Goal: Task Accomplishment & Management: Use online tool/utility

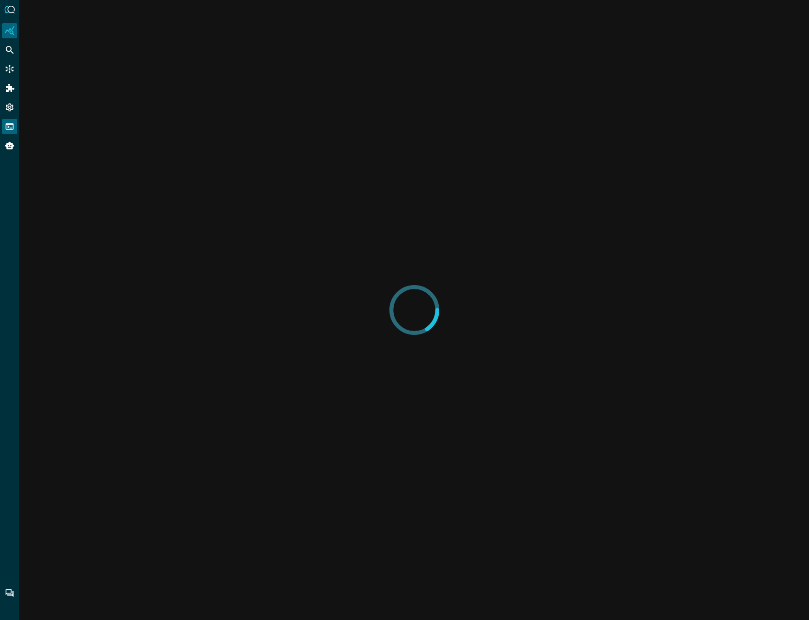
click at [8, 128] on icon "FSQL" at bounding box center [10, 126] width 8 height 6
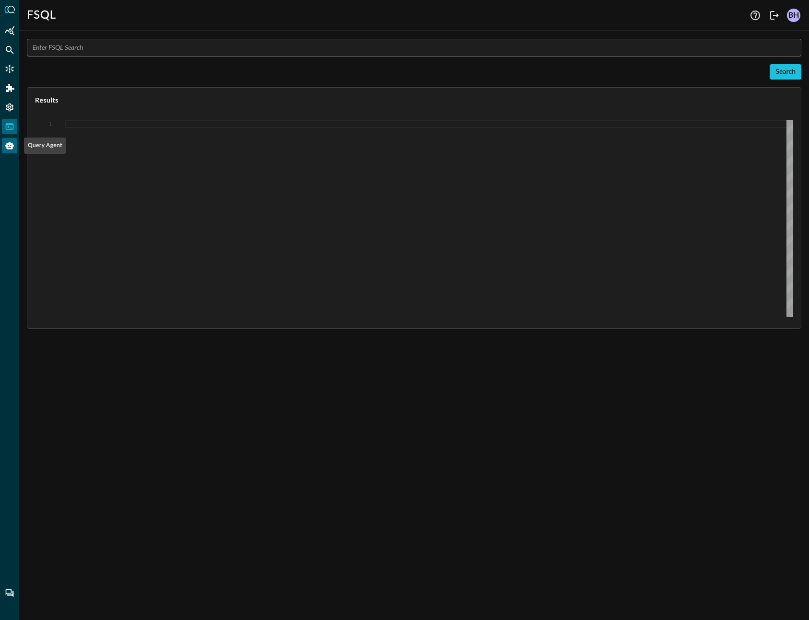
click at [12, 147] on icon "Query Agent" at bounding box center [9, 146] width 9 height 8
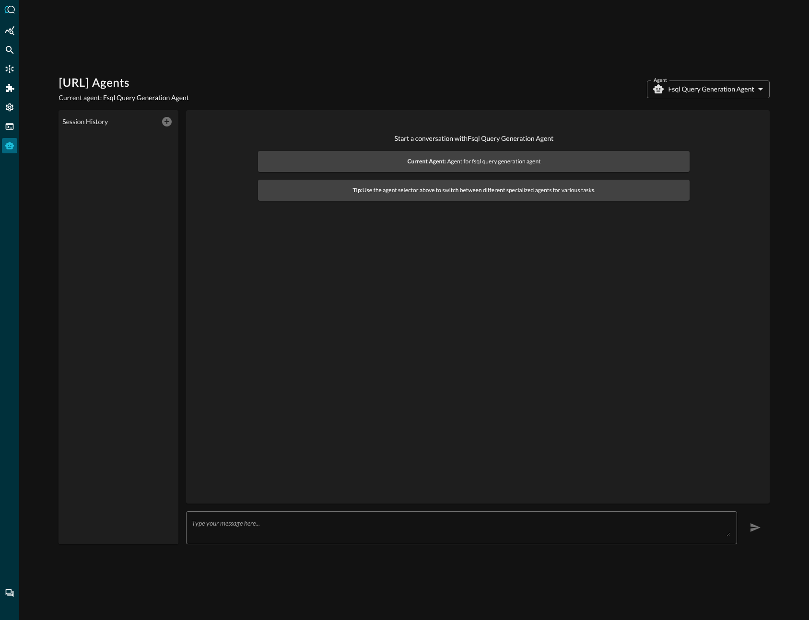
click at [701, 88] on body "[URL] Agents Current agent: Fsql Query Generation Agent Agent Fsql Query Genera…" at bounding box center [404, 310] width 809 height 620
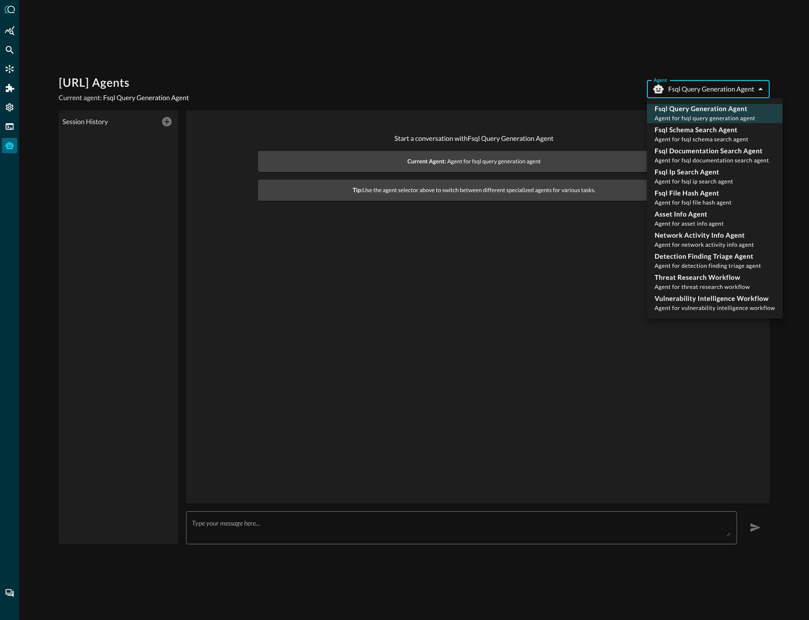
click at [465, 236] on div at bounding box center [404, 310] width 809 height 620
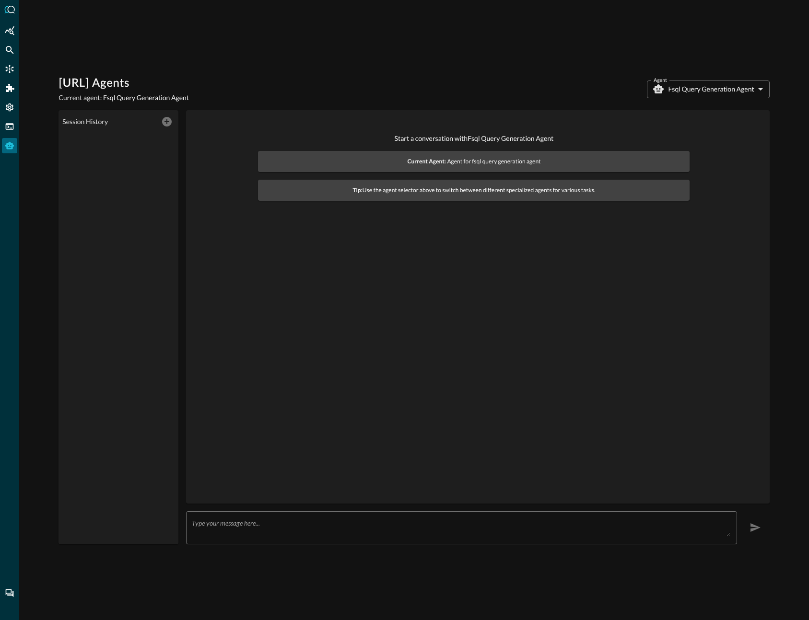
drag, startPoint x: 306, startPoint y: 539, endPoint x: 397, endPoint y: 466, distance: 116.3
click at [307, 539] on div "x ​" at bounding box center [461, 527] width 550 height 33
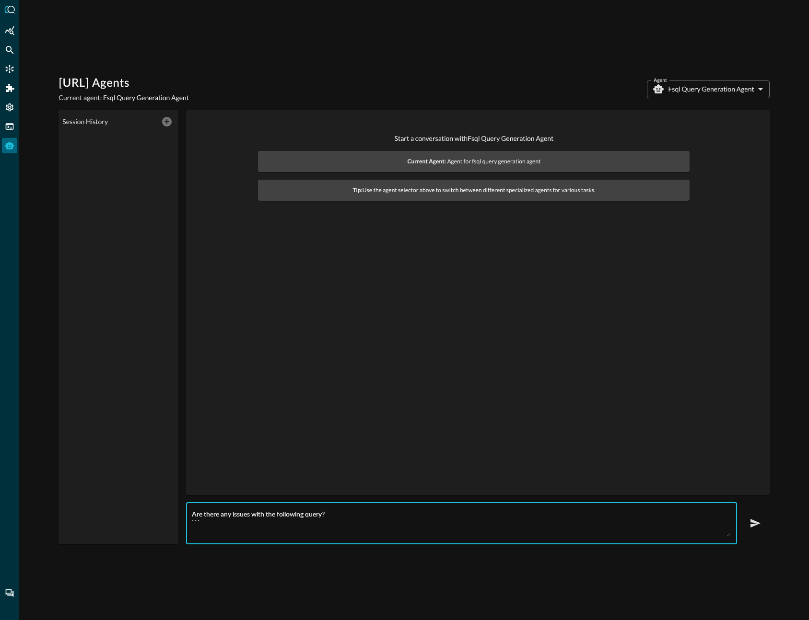
paste textarea "QUERY file_query.action_id, file_query.activity_id, file_query.action_id, file_…"
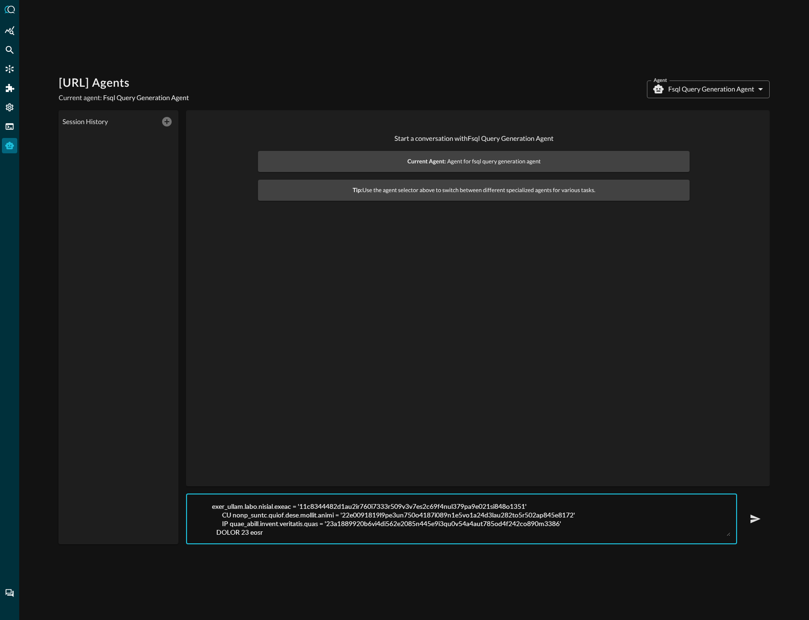
scroll to position [423, 0]
type textarea "Are there any issues with the following query? ``` QUERY file_query.action_id, …"
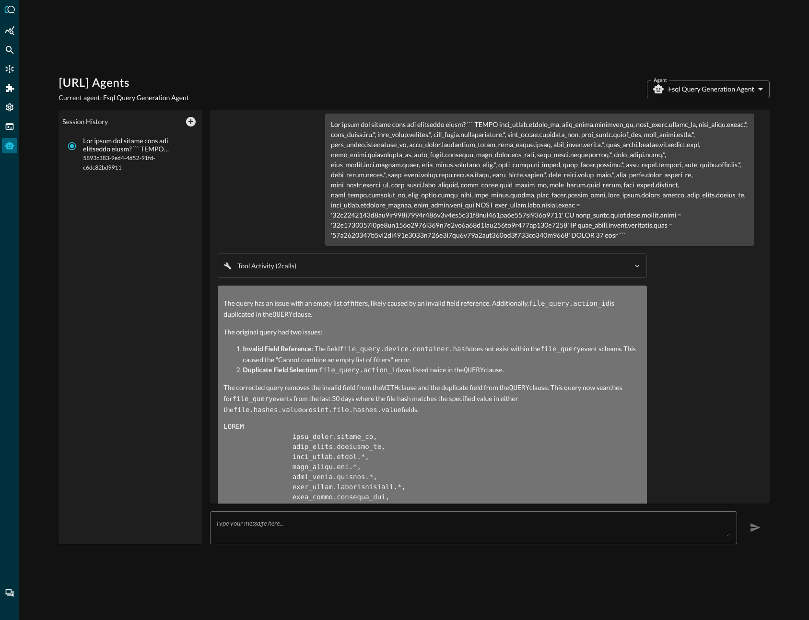
scroll to position [0, 0]
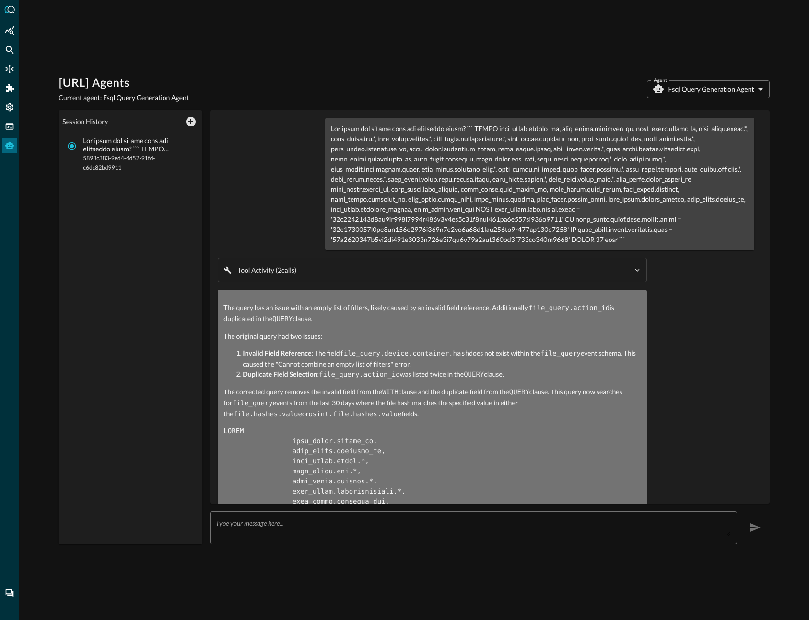
click at [564, 304] on code "file_query.action_id" at bounding box center [569, 308] width 81 height 8
click at [495, 352] on li "Invalid Field Reference : The field file_query.device.container.hash does not e…" at bounding box center [442, 358] width 398 height 21
drag, startPoint x: 343, startPoint y: 344, endPoint x: 469, endPoint y: 344, distance: 125.6
click at [469, 350] on code "file_query.device.container.hash" at bounding box center [404, 354] width 129 height 8
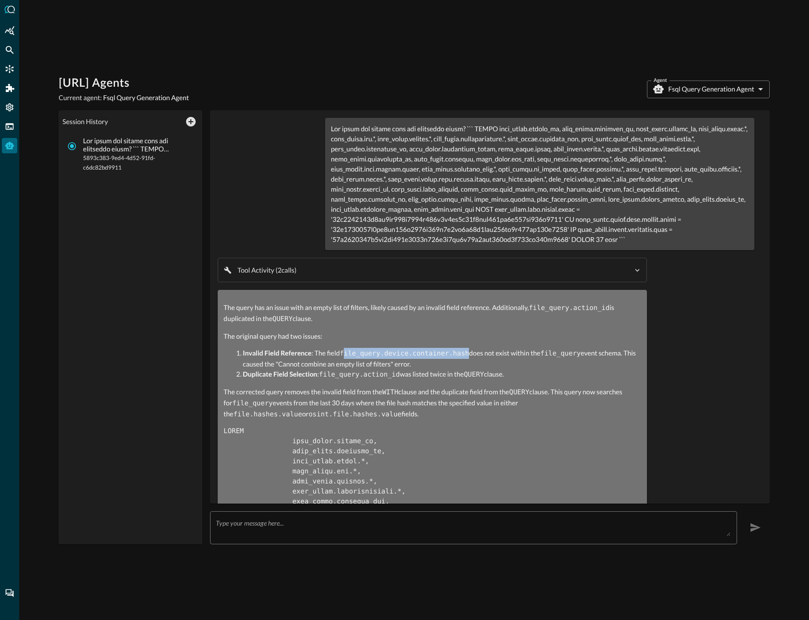
copy code "ile_query.device.container.hash"
